Goal: Obtain resource: Download file/media

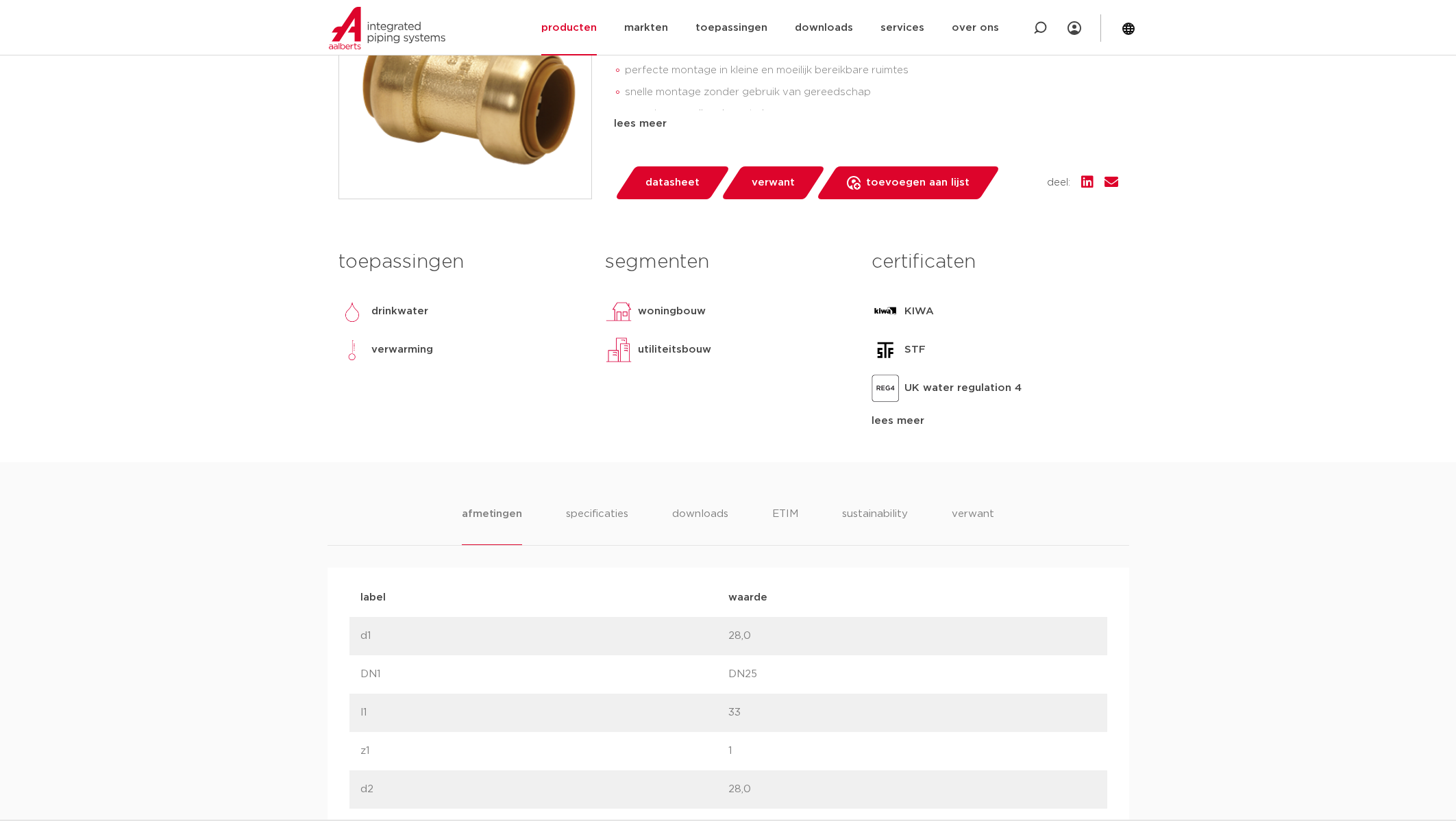
scroll to position [401, 0]
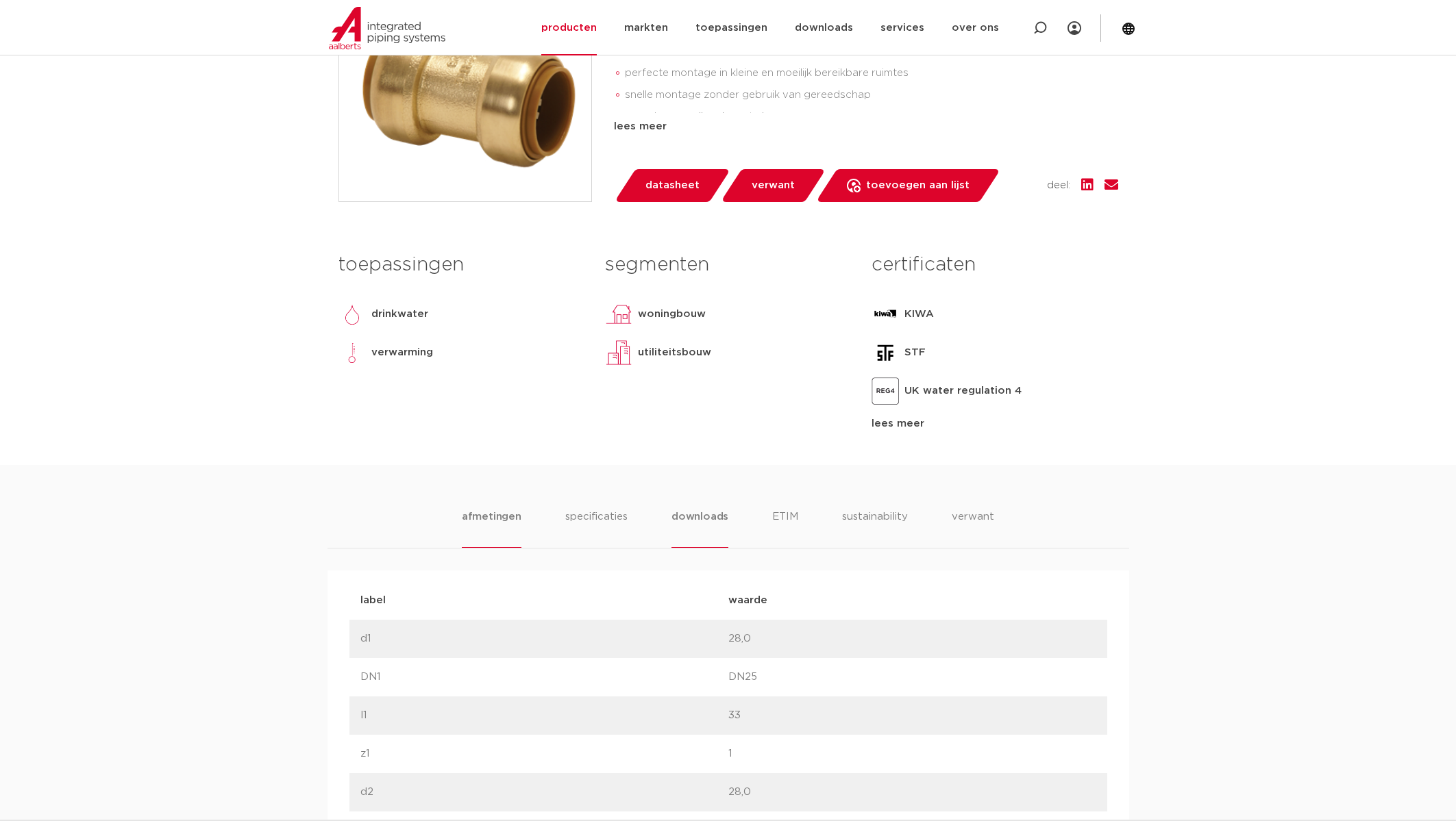
click at [701, 548] on li "downloads" at bounding box center [700, 528] width 57 height 39
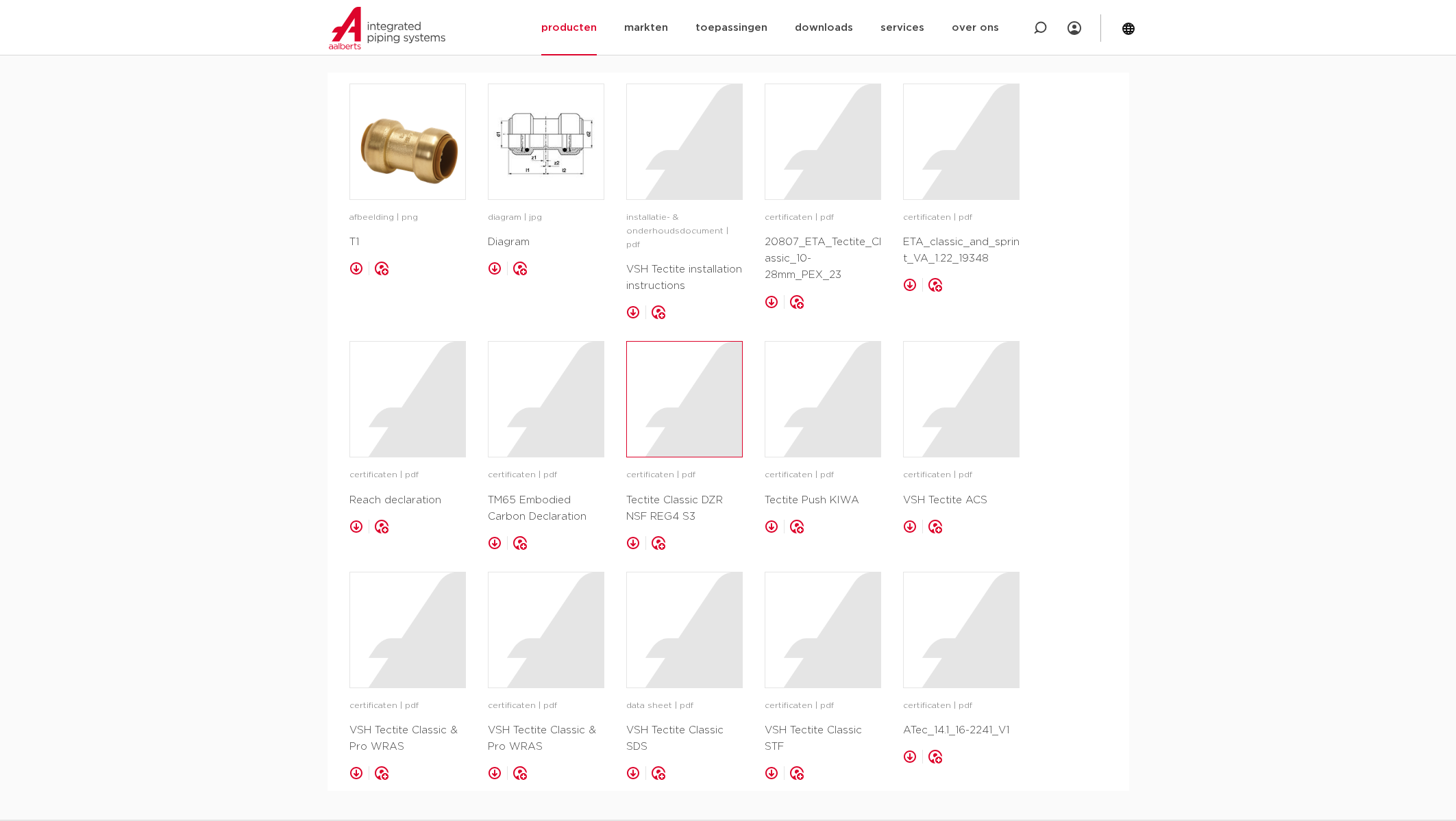
scroll to position [897, 0]
click at [630, 321] on link at bounding box center [633, 314] width 13 height 13
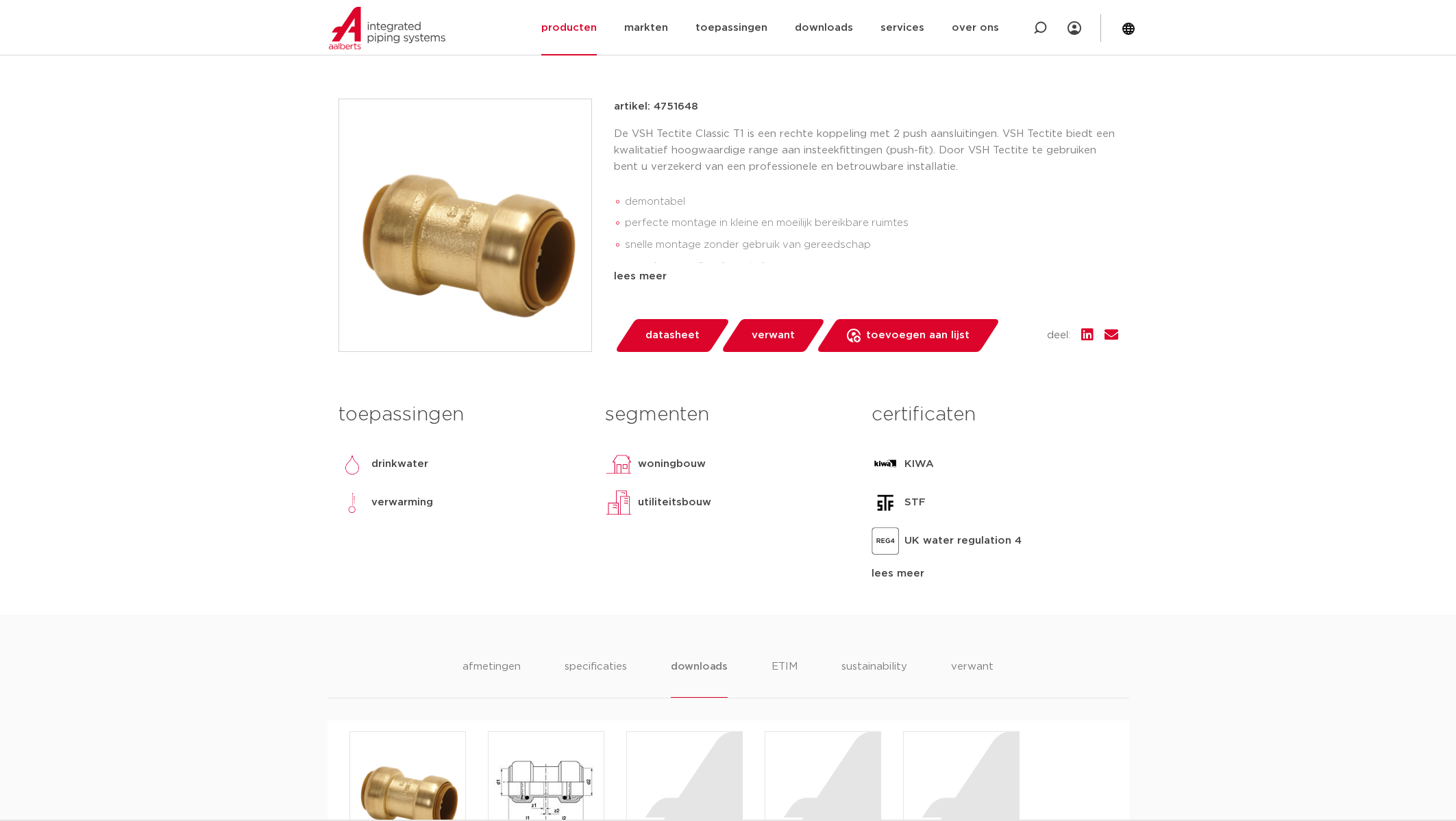
scroll to position [0, 0]
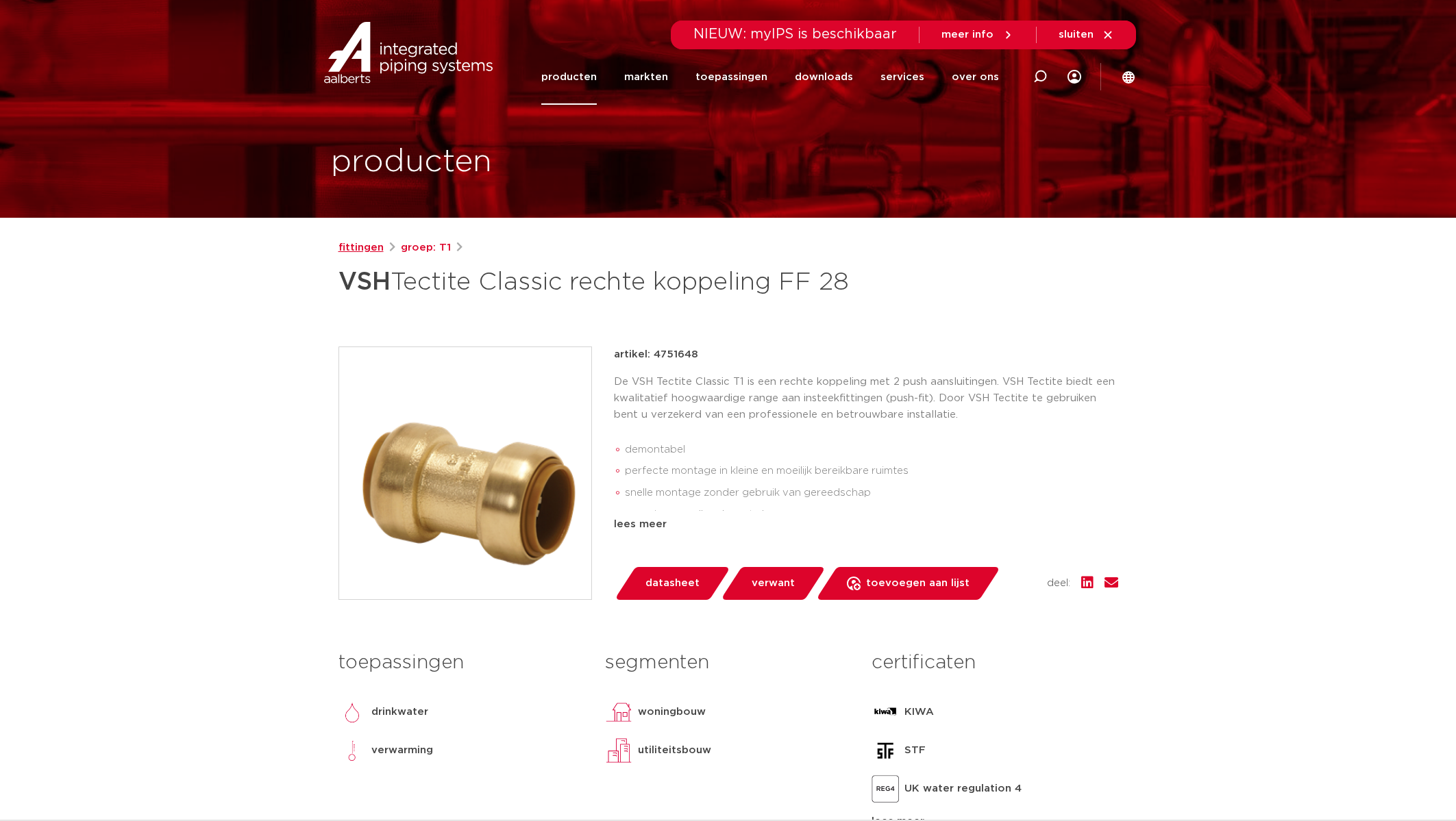
click at [357, 246] on link "fittingen" at bounding box center [361, 248] width 45 height 16
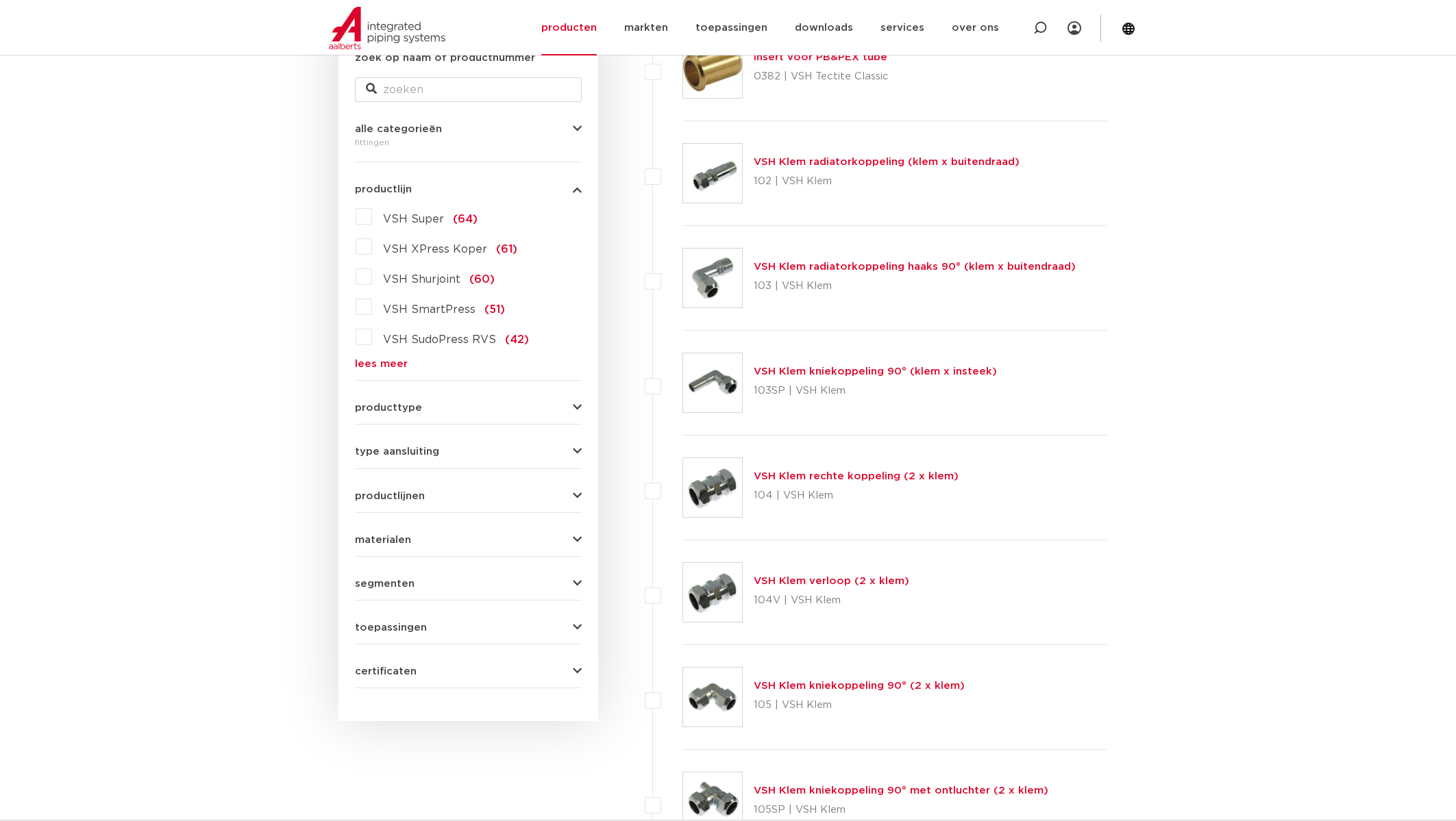
scroll to position [266, 0]
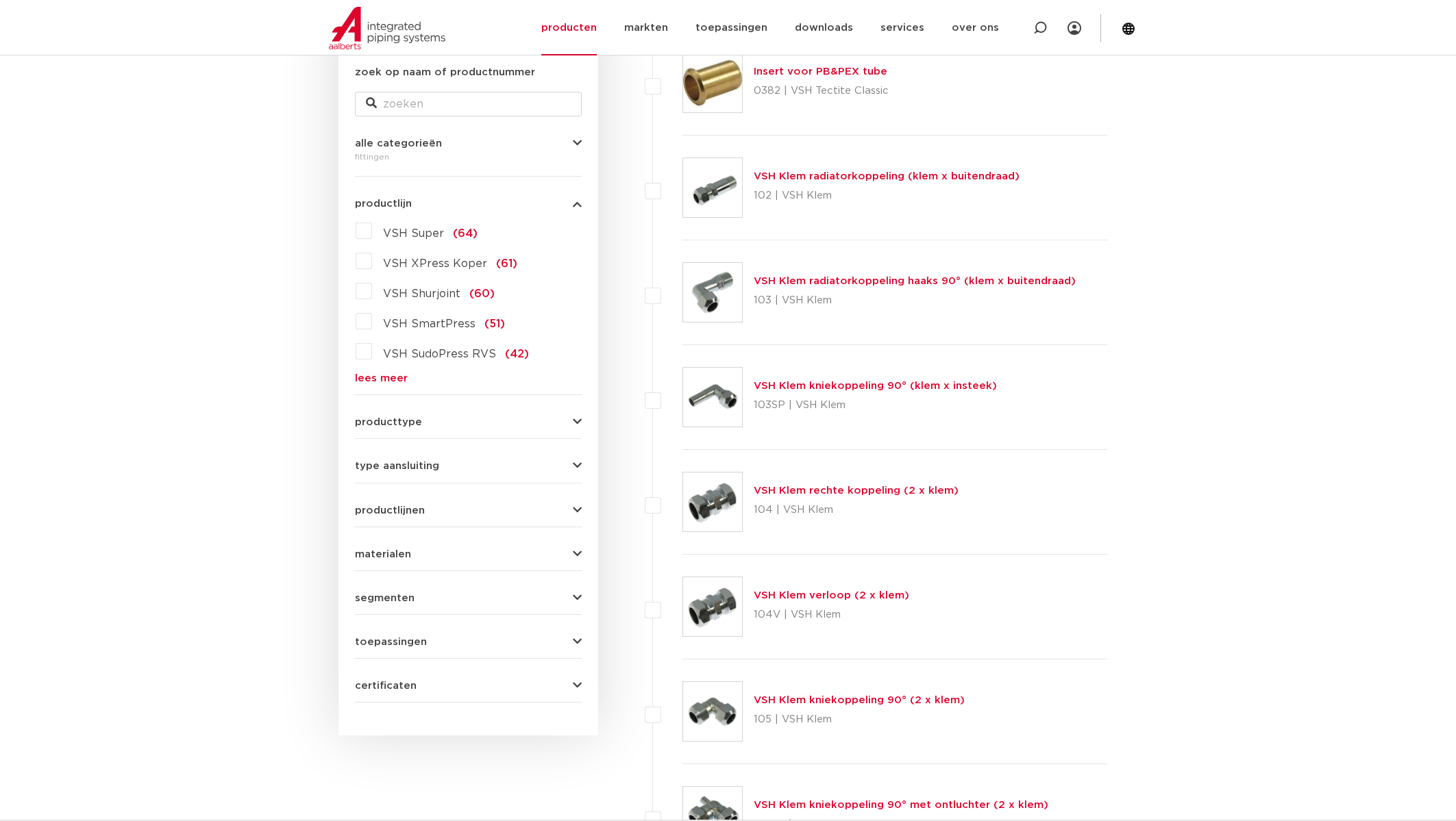
click at [374, 152] on div "fittingen" at bounding box center [468, 157] width 227 height 16
click at [402, 145] on span "alle categorieën" at bounding box center [399, 144] width 87 height 10
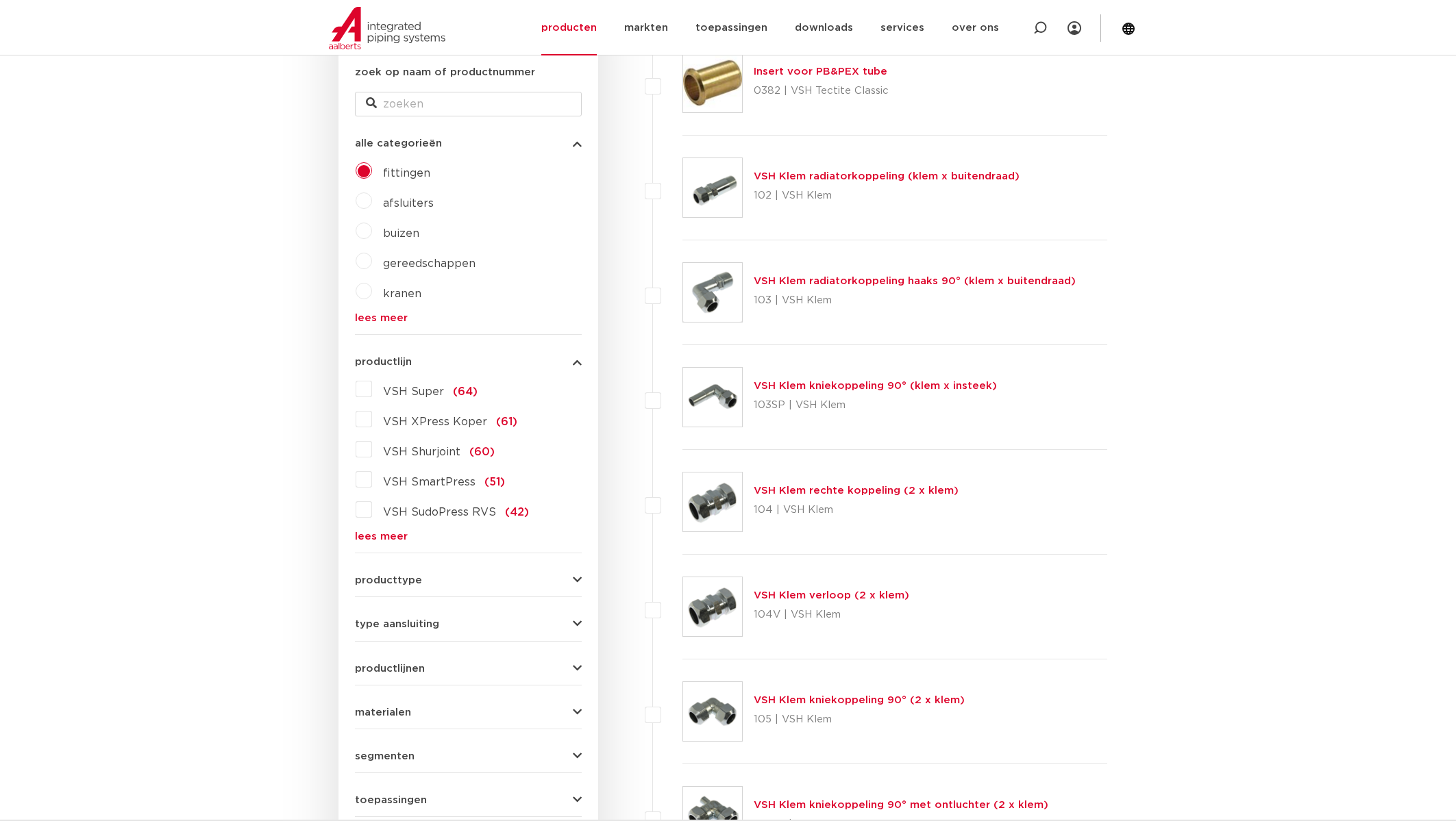
click at [403, 231] on span "buizen" at bounding box center [401, 233] width 36 height 11
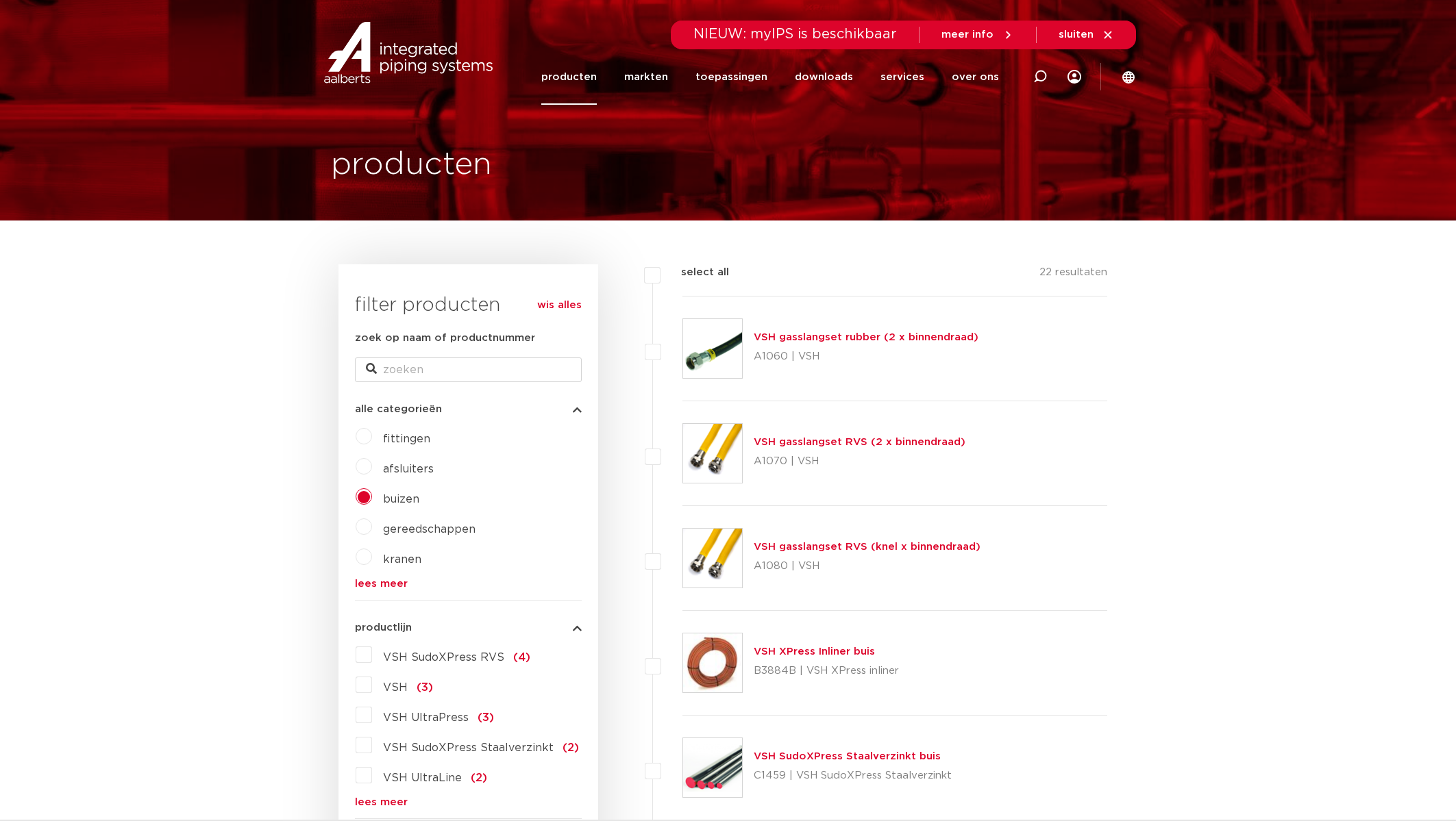
click at [406, 466] on span "afsluiters" at bounding box center [408, 469] width 51 height 11
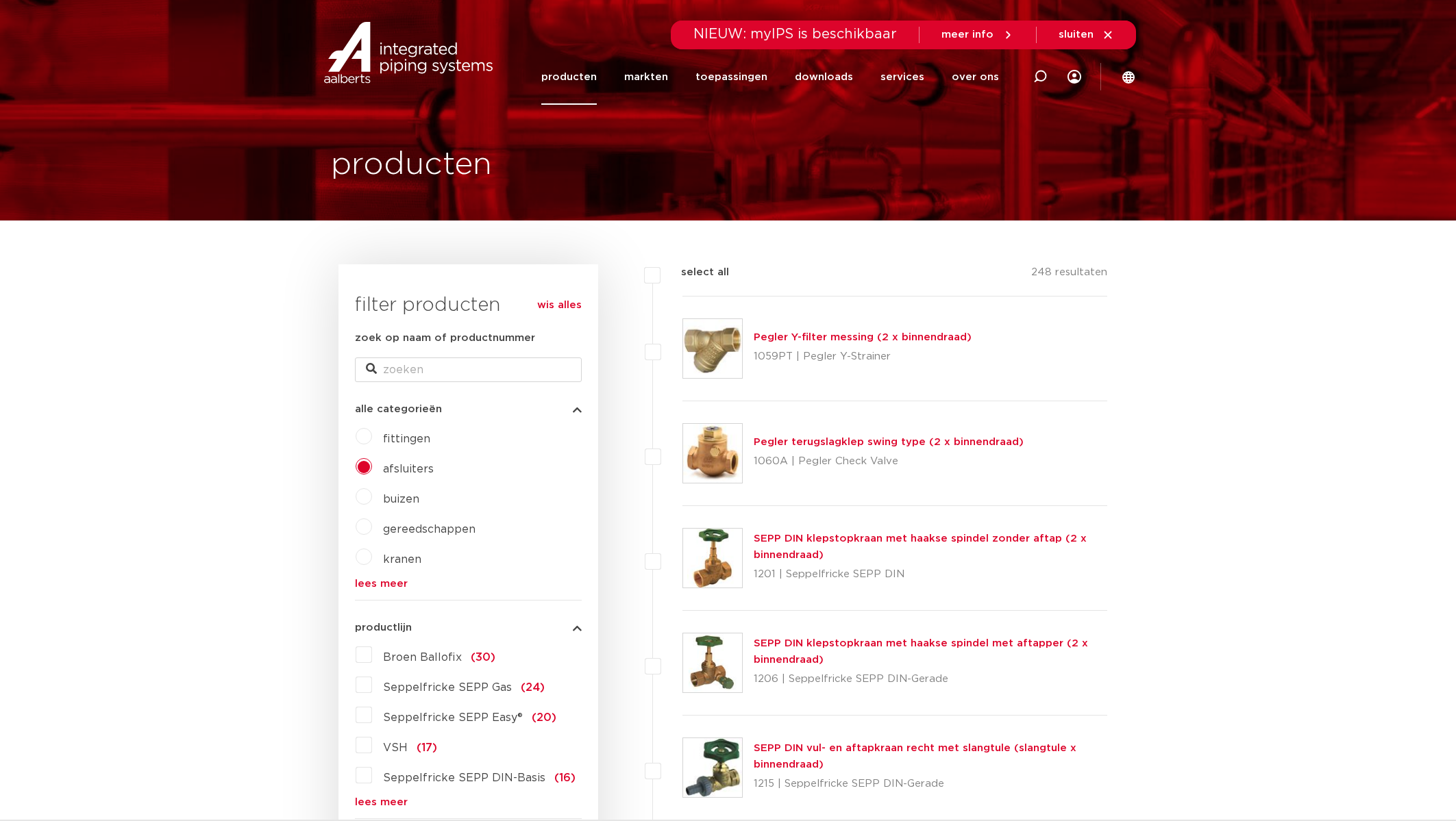
click at [408, 436] on span "fittingen" at bounding box center [406, 439] width 47 height 11
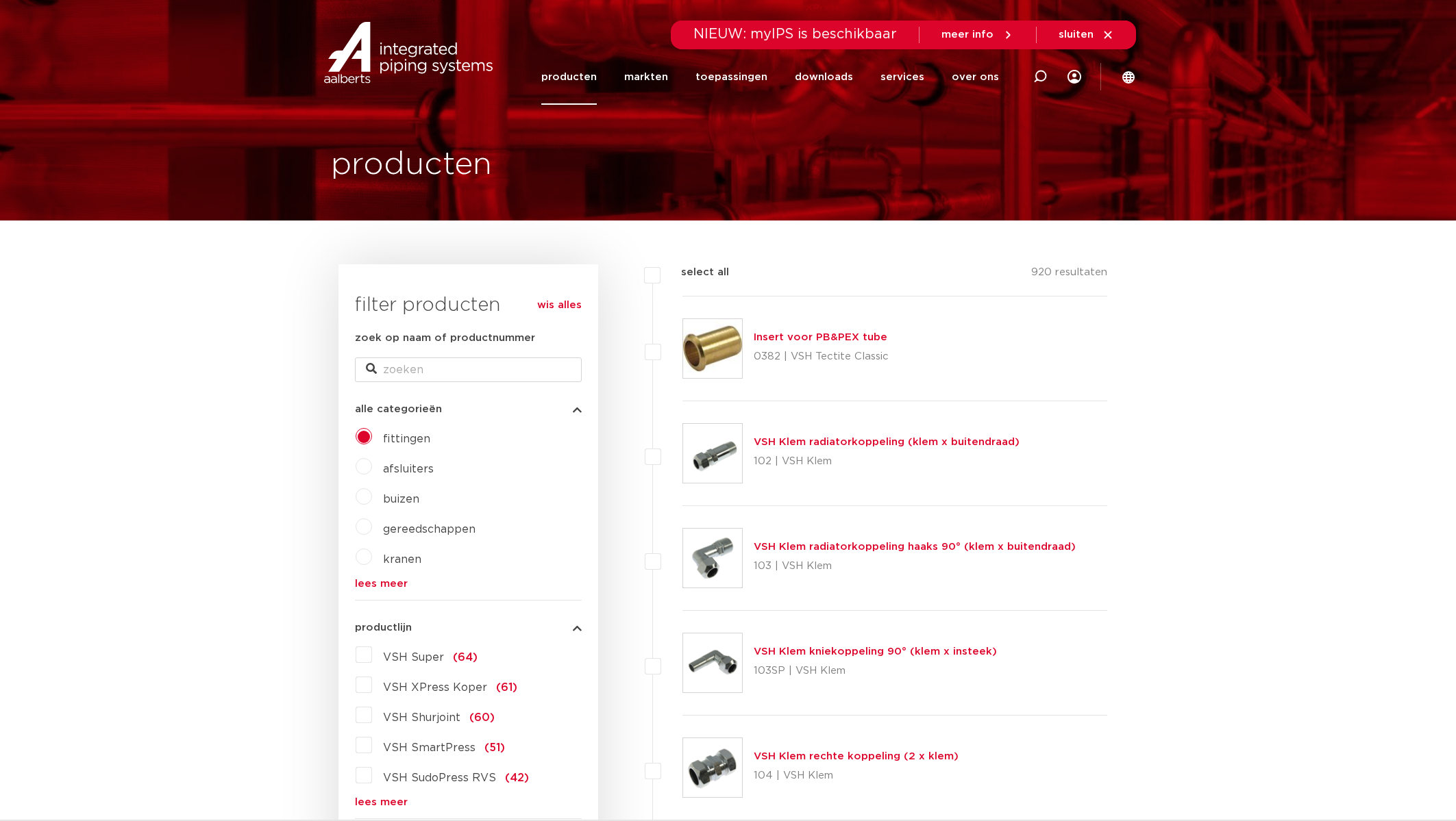
click at [372, 584] on link "lees meer" at bounding box center [468, 584] width 227 height 10
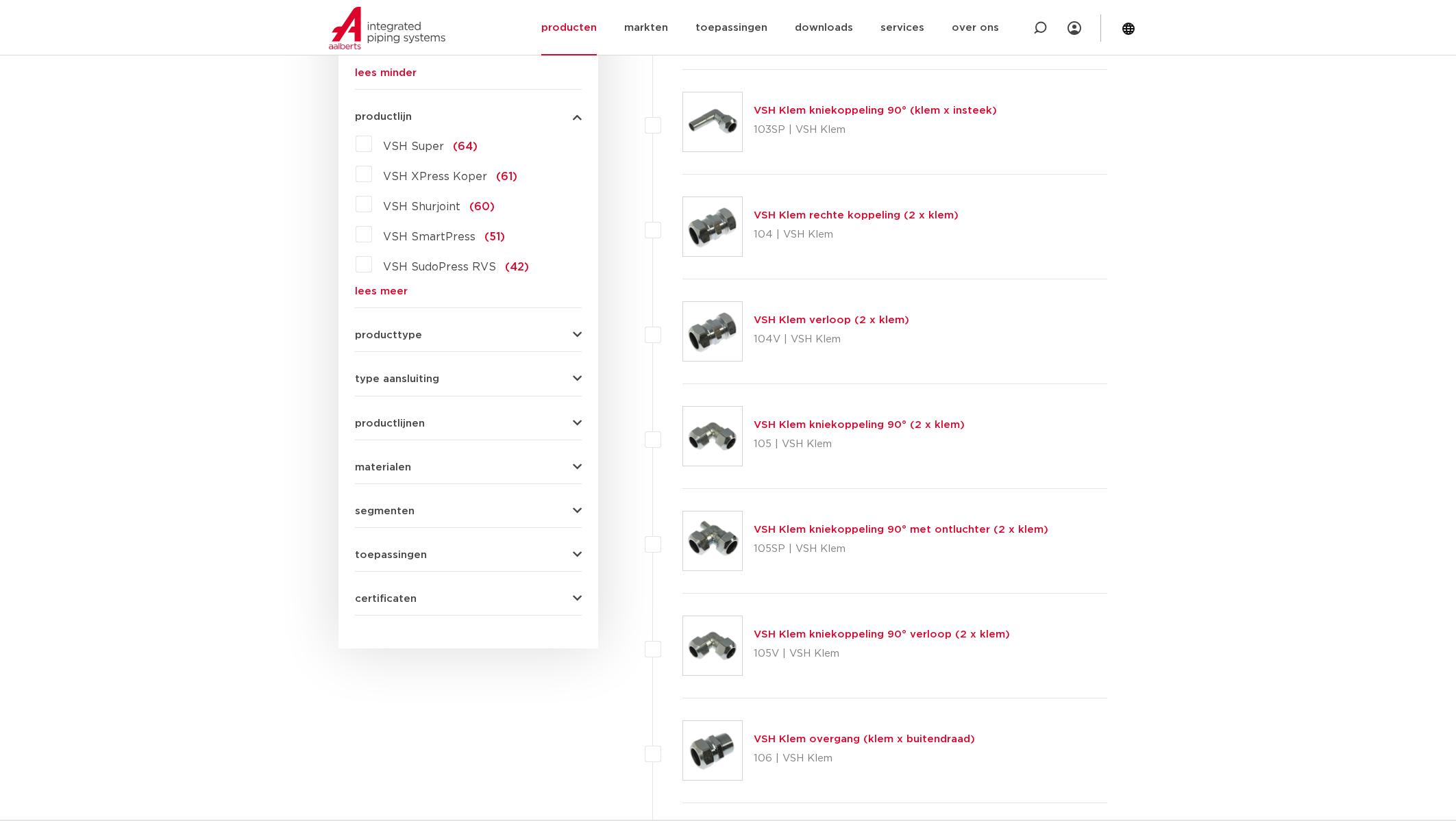
scroll to position [542, 0]
click at [381, 334] on span "producttype" at bounding box center [389, 334] width 67 height 10
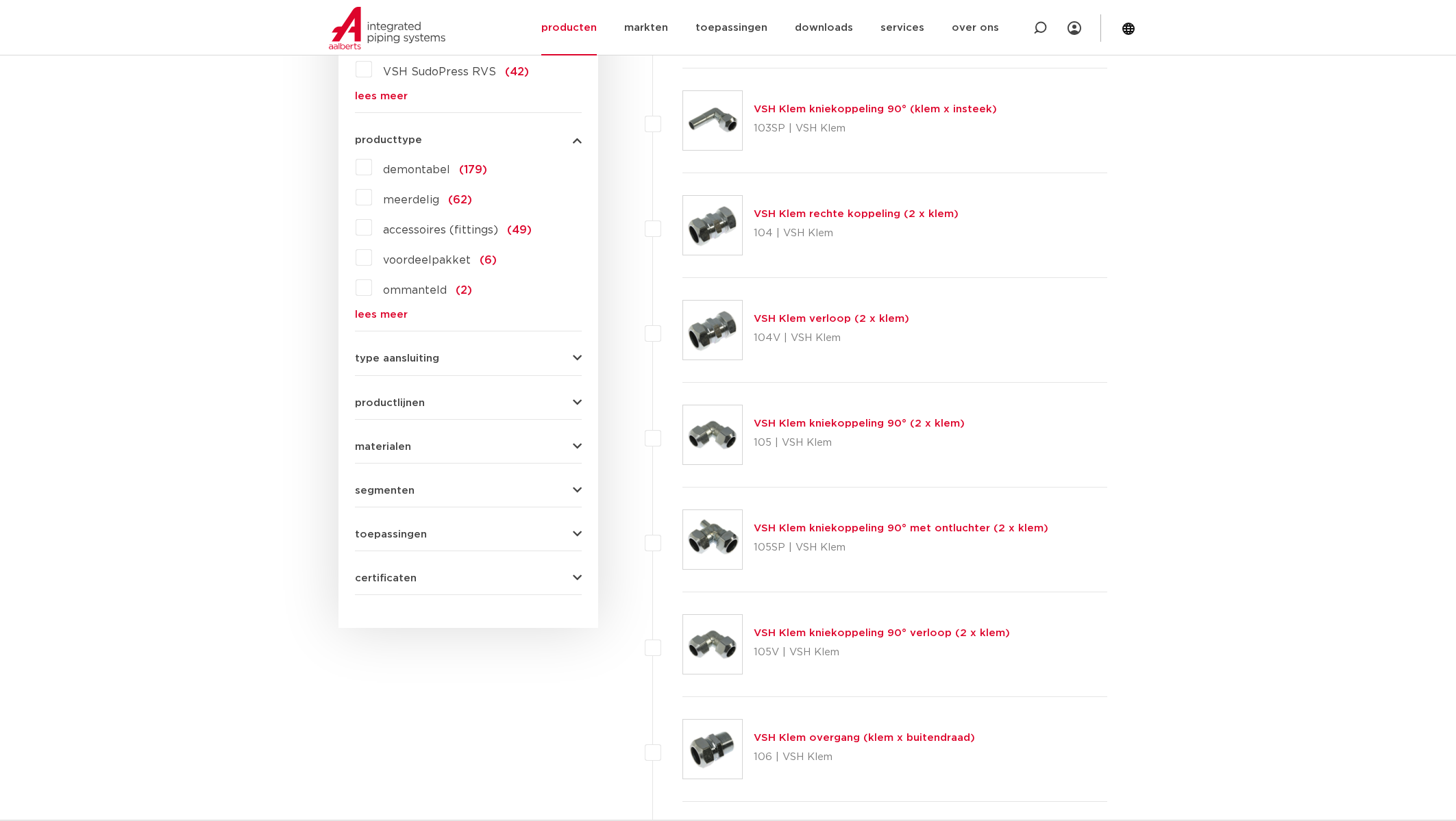
scroll to position [531, 0]
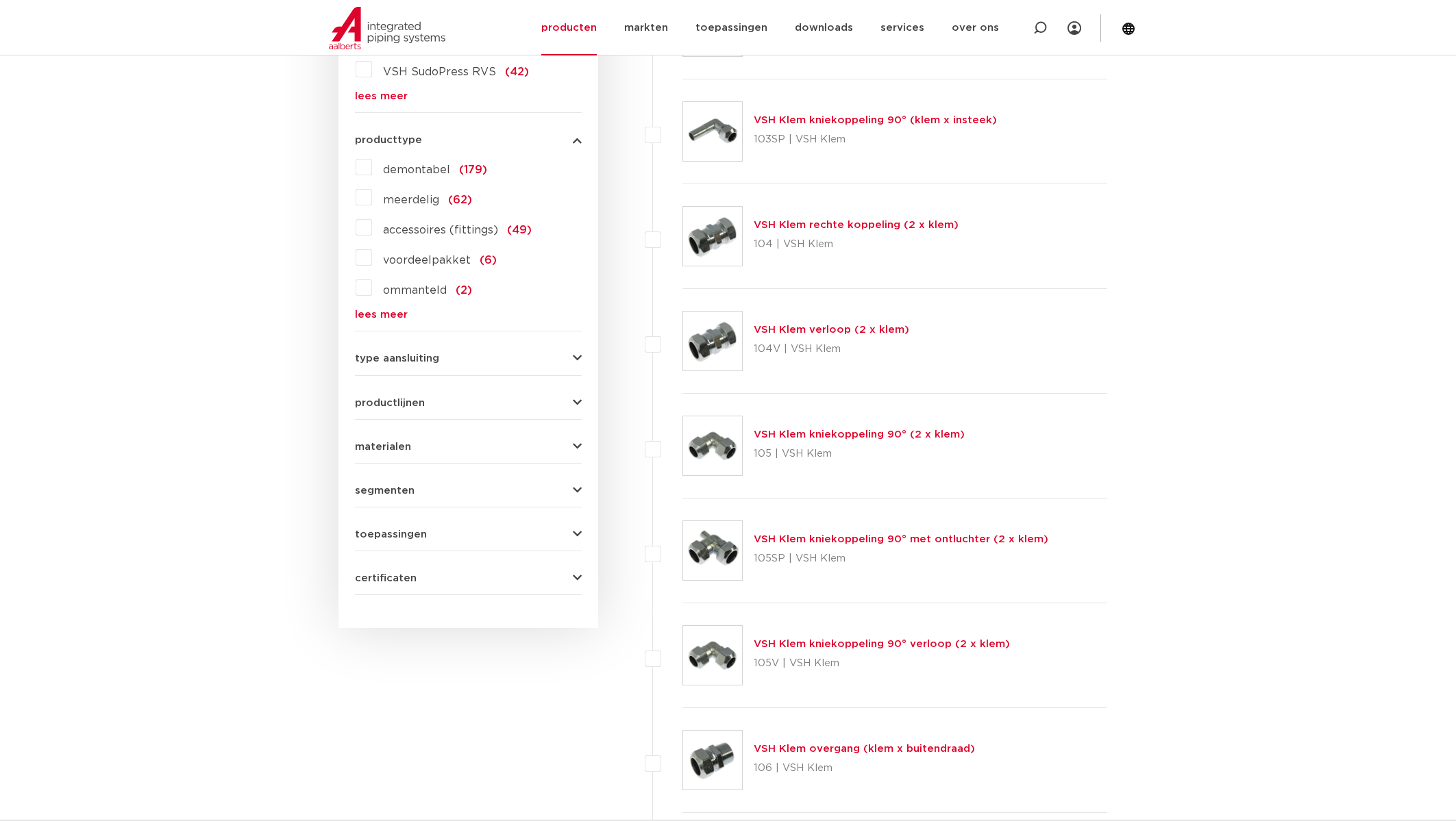
click at [373, 355] on span "type aansluiting" at bounding box center [397, 359] width 84 height 10
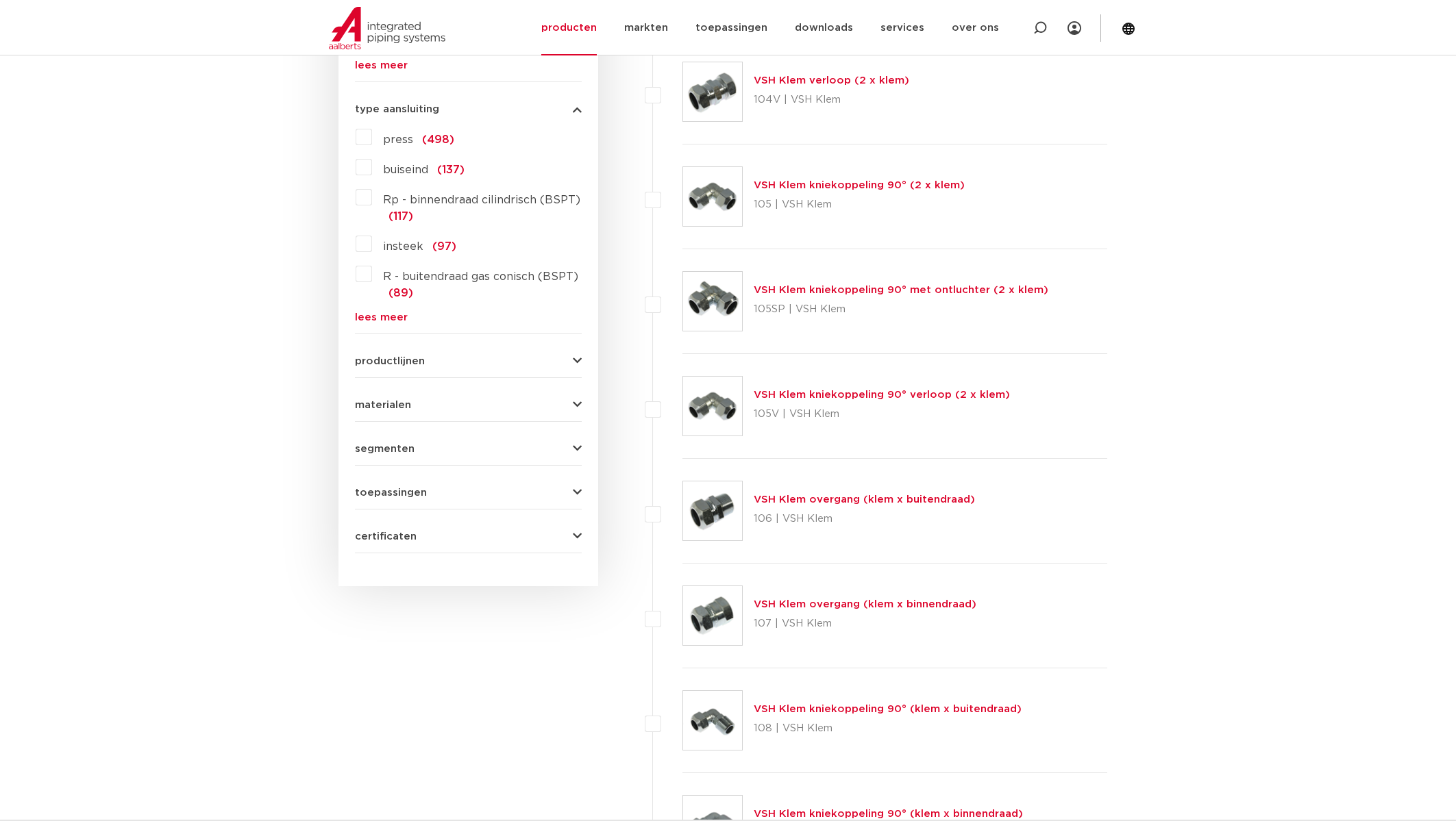
scroll to position [786, 0]
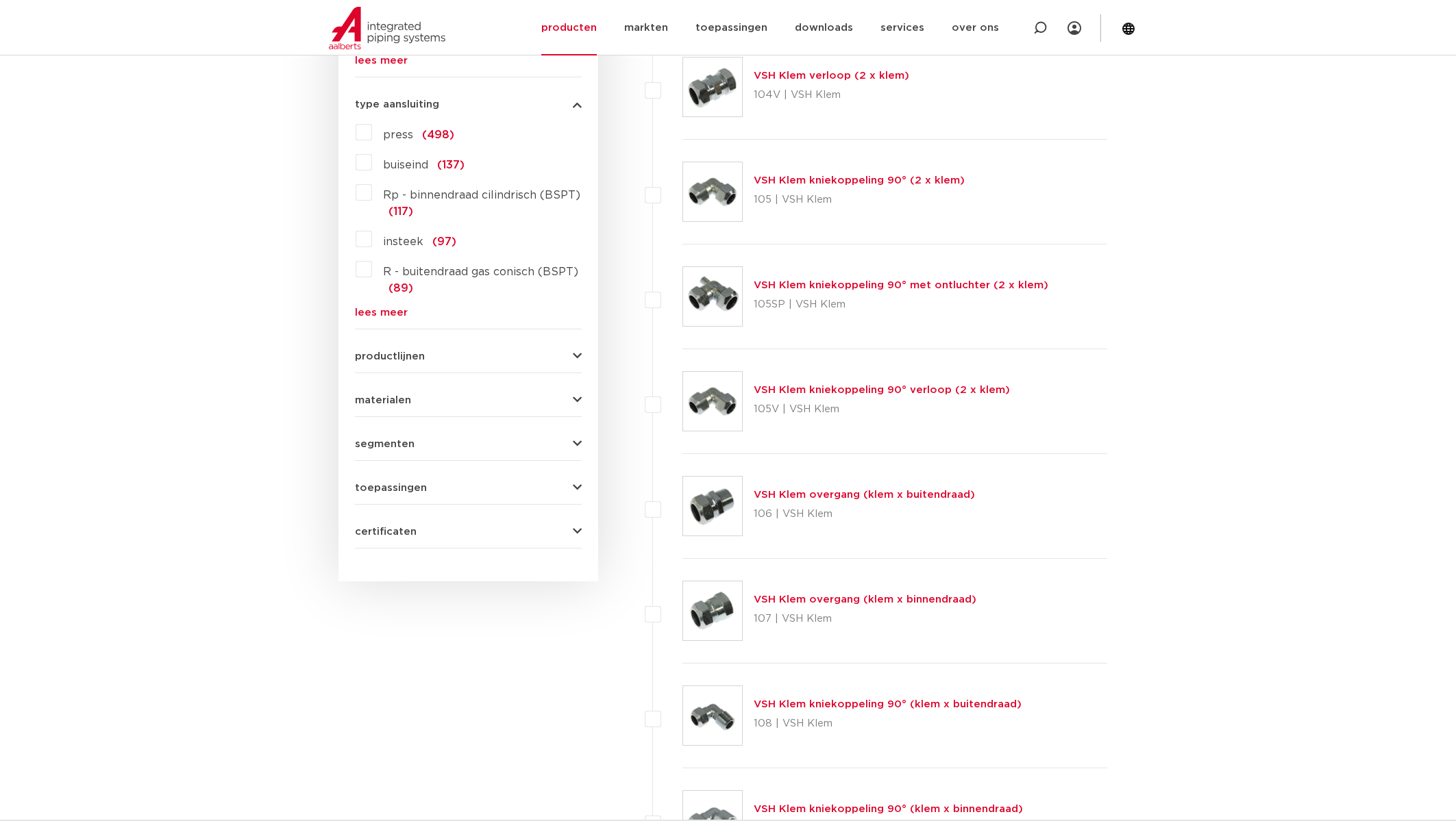
click at [372, 360] on span "productlijnen" at bounding box center [390, 357] width 70 height 10
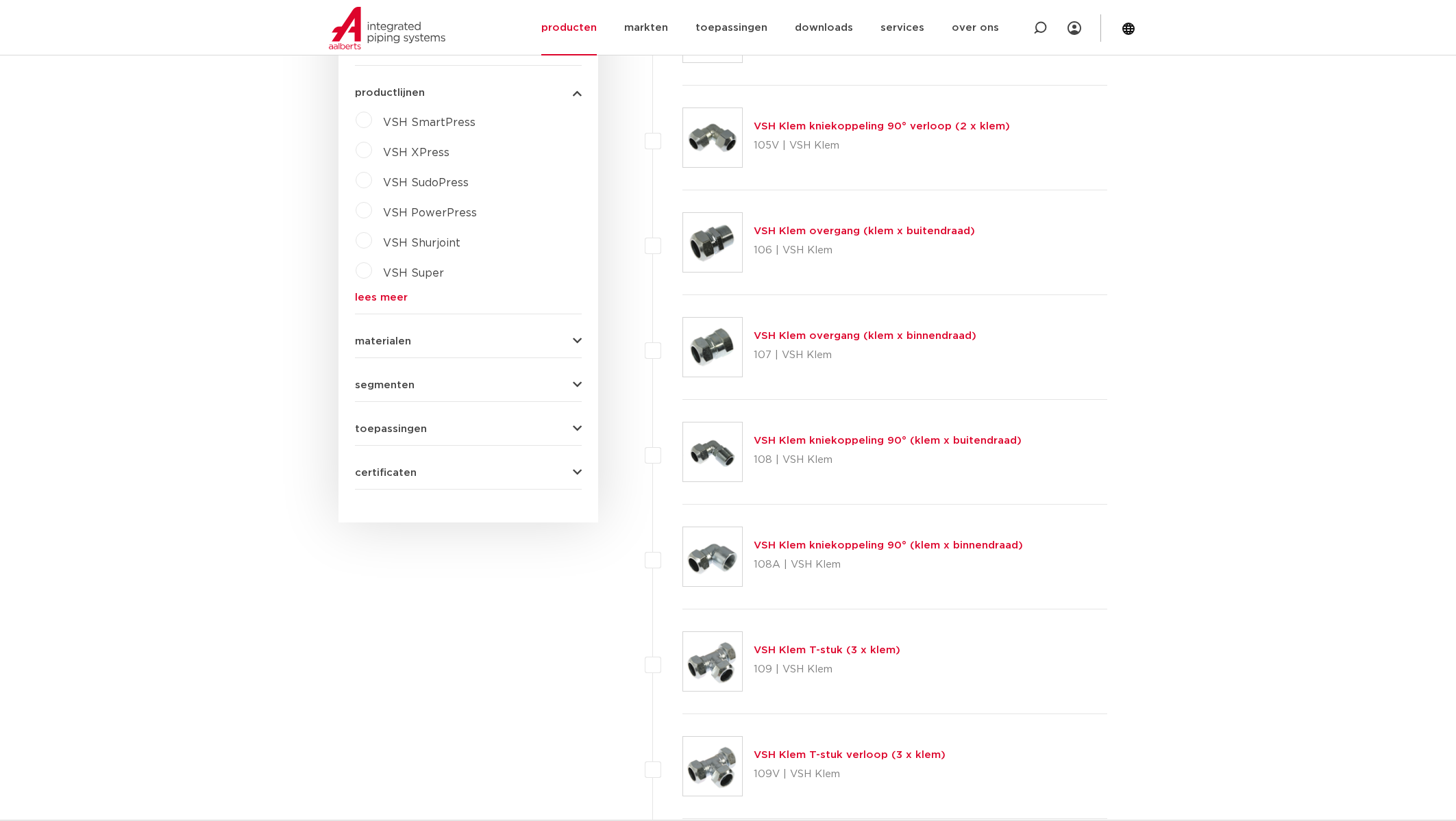
scroll to position [1053, 0]
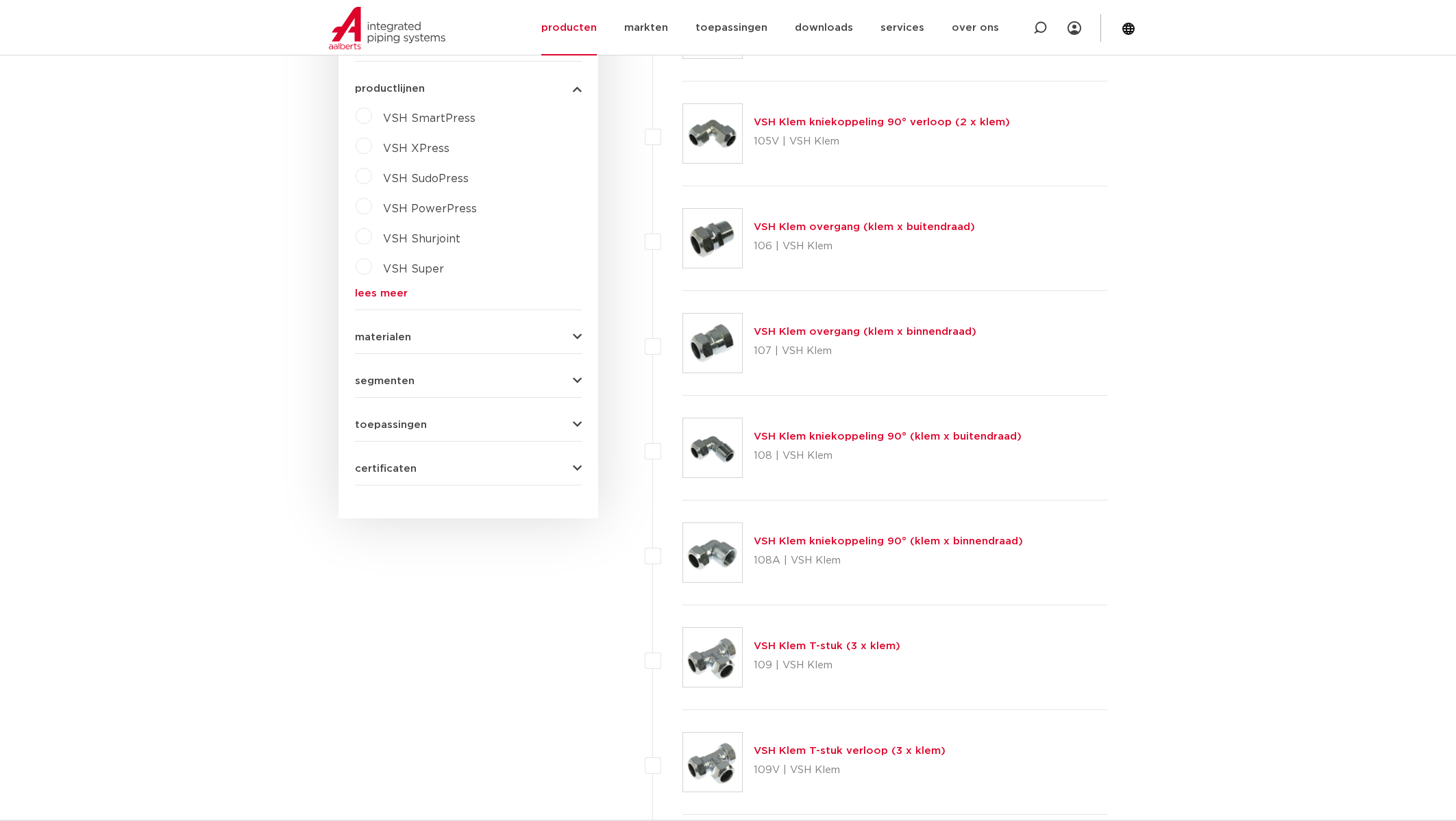
click at [375, 336] on span "materialen" at bounding box center [383, 337] width 56 height 10
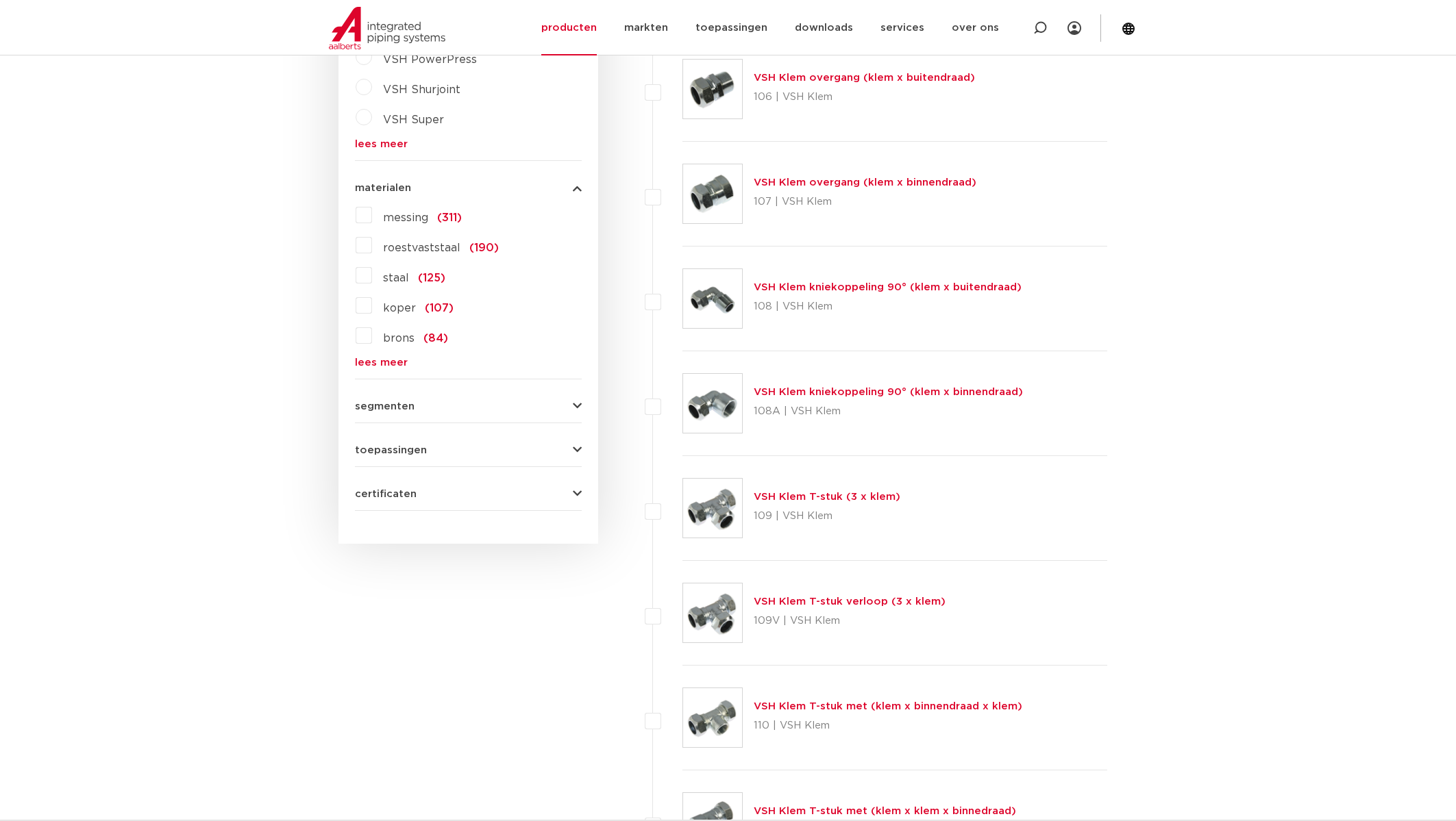
scroll to position [1205, 0]
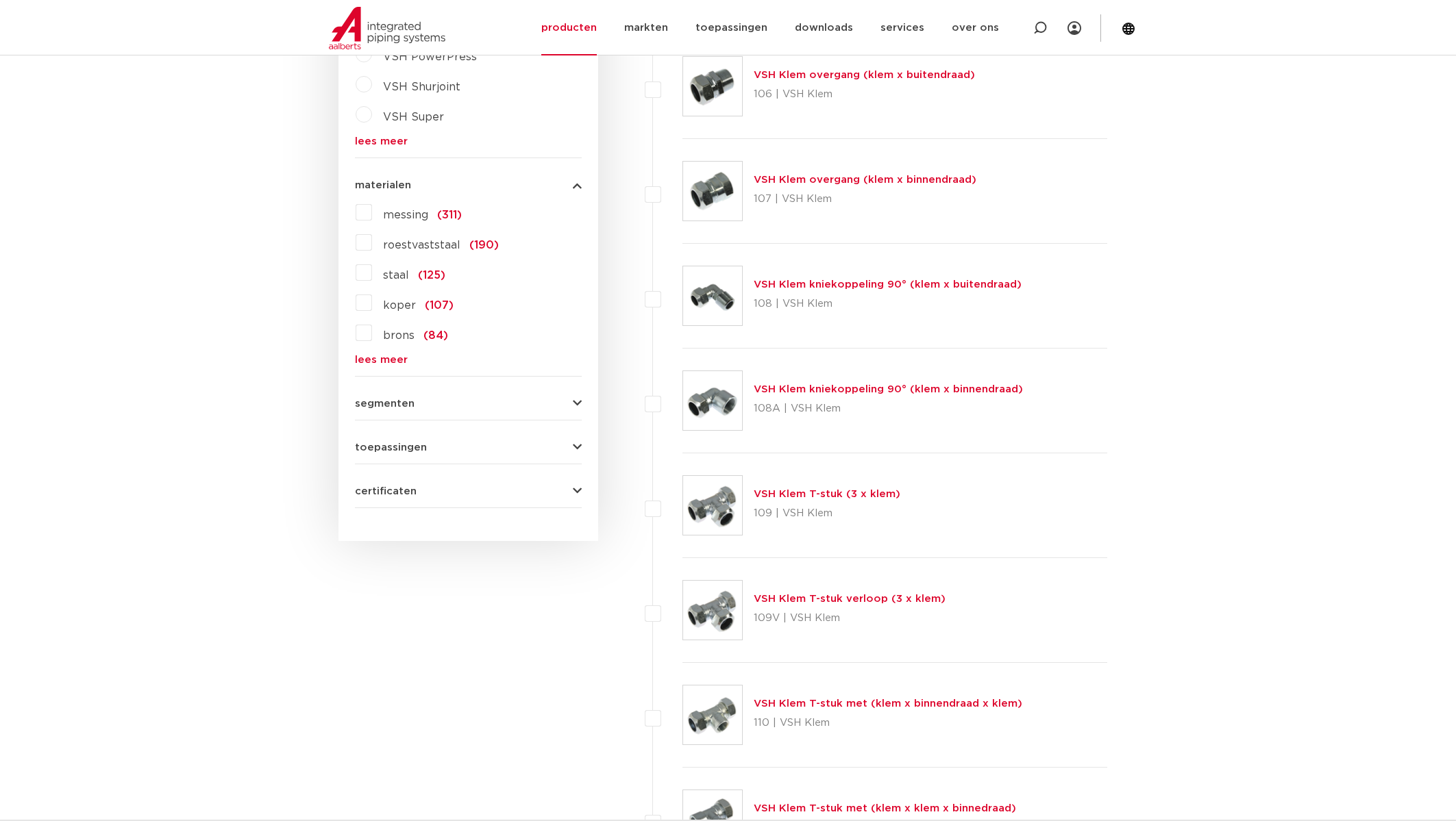
click at [372, 243] on label "roestvaststaal (190)" at bounding box center [435, 242] width 127 height 22
click at [0, 0] on input "roestvaststaal (190)" at bounding box center [0, 0] width 0 height 0
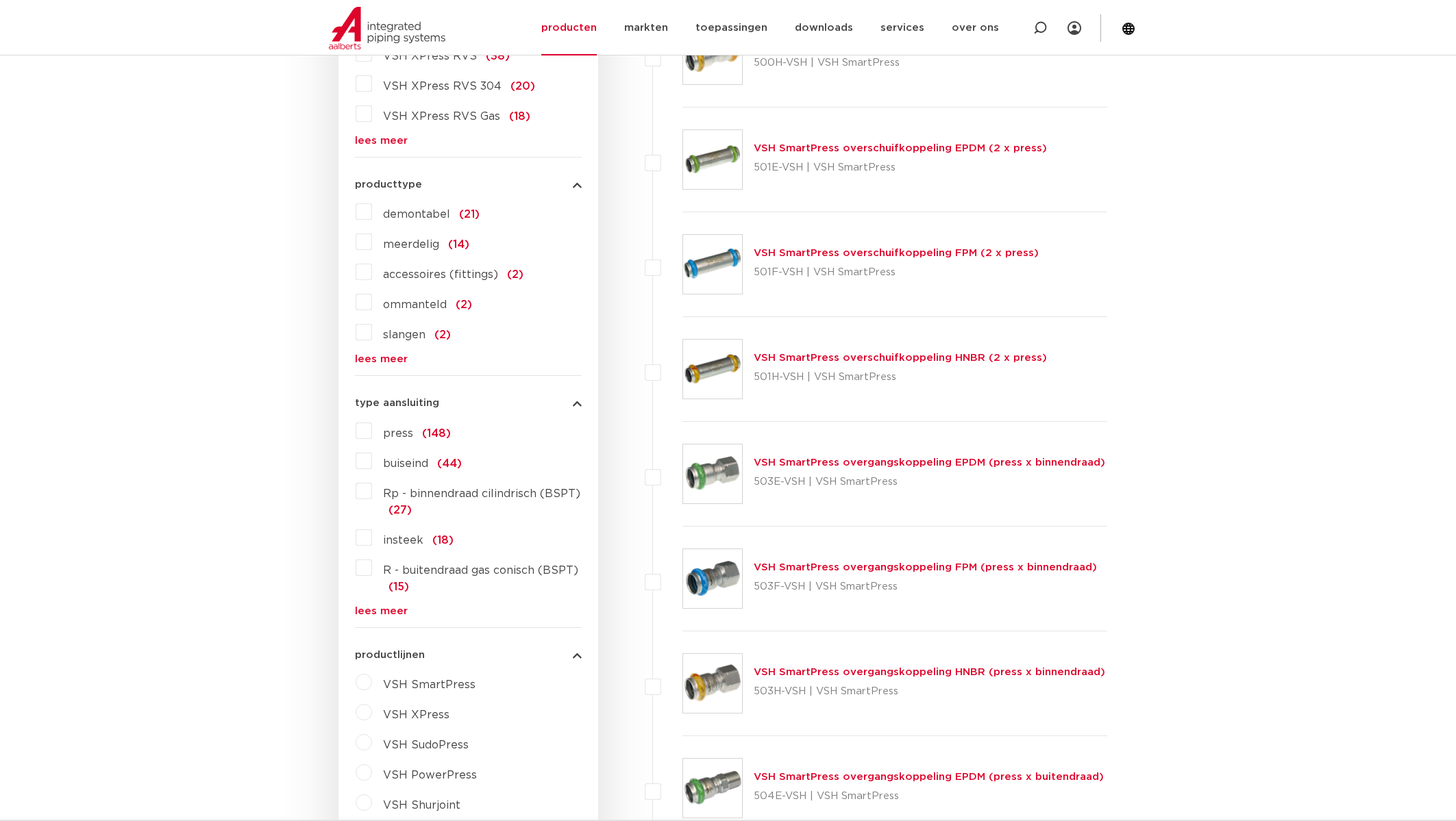
scroll to position [497, 0]
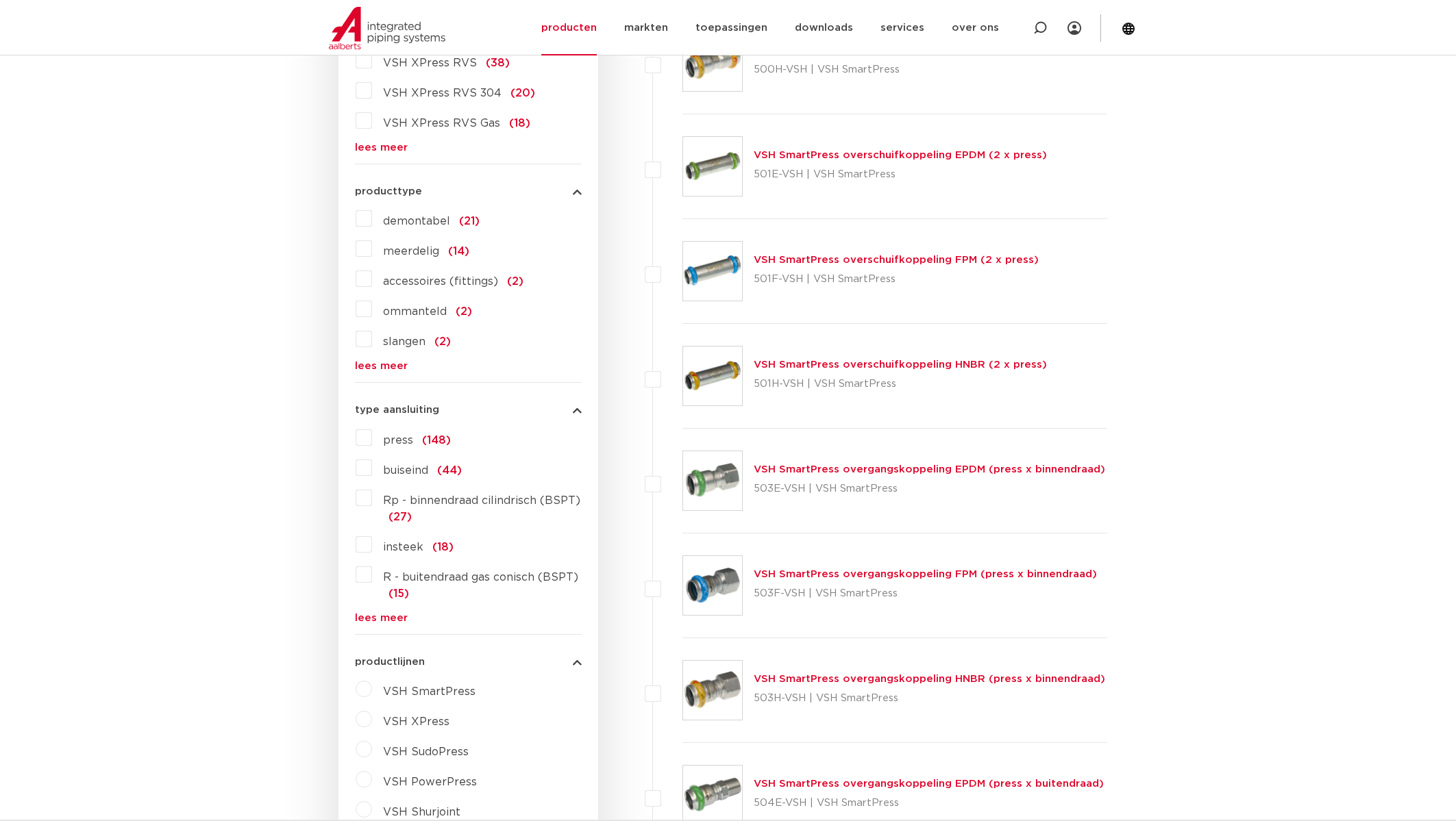
click at [372, 547] on label "insteek (18)" at bounding box center [412, 544] width 82 height 22
click at [0, 0] on input "insteek (18)" at bounding box center [0, 0] width 0 height 0
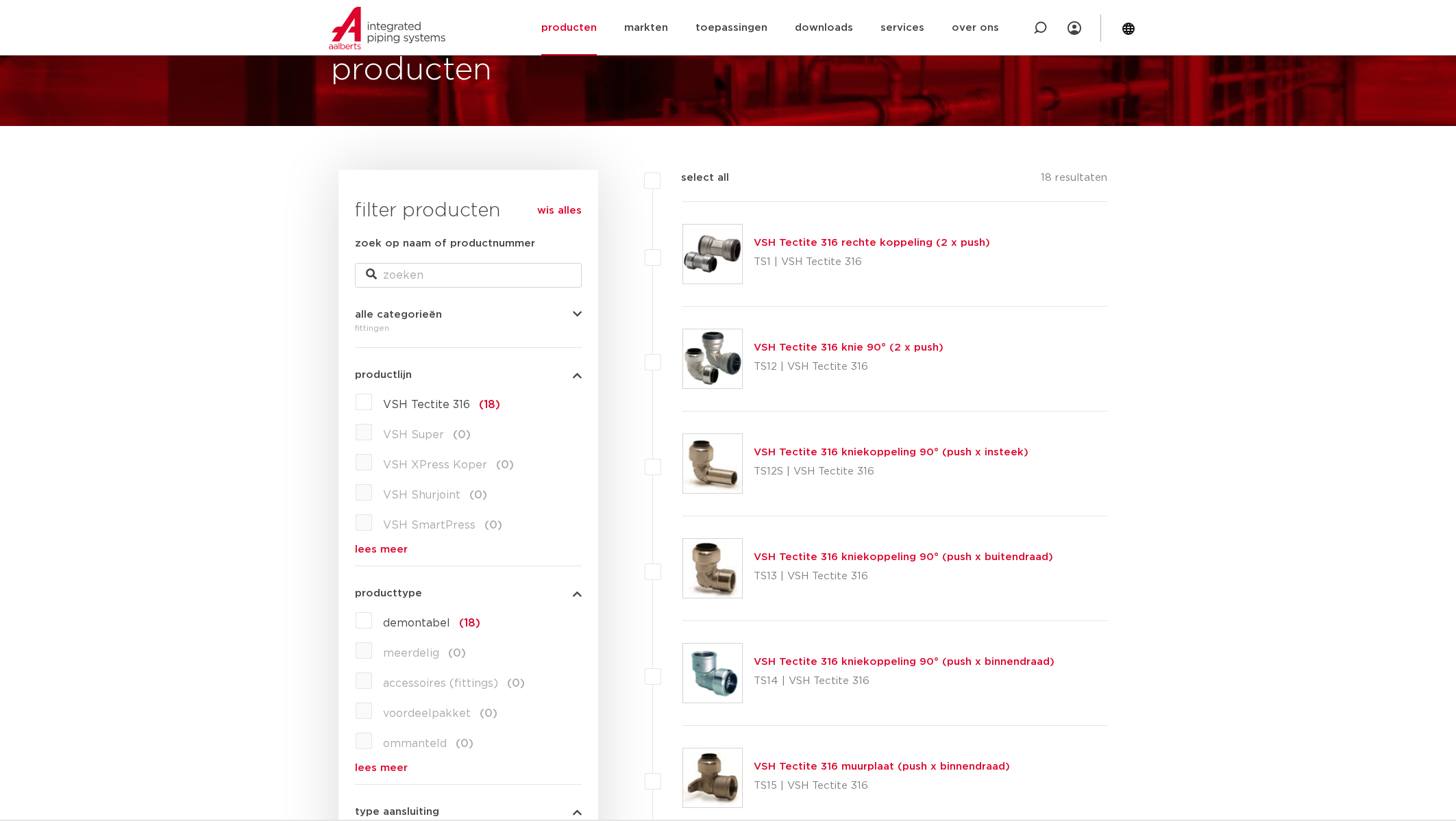
scroll to position [94, 0]
click at [372, 405] on label "VSH Tectite 316 (18)" at bounding box center [435, 402] width 128 height 22
click at [0, 0] on input "VSH Tectite 316 (18)" at bounding box center [0, 0] width 0 height 0
